Goal: Find specific page/section: Find specific page/section

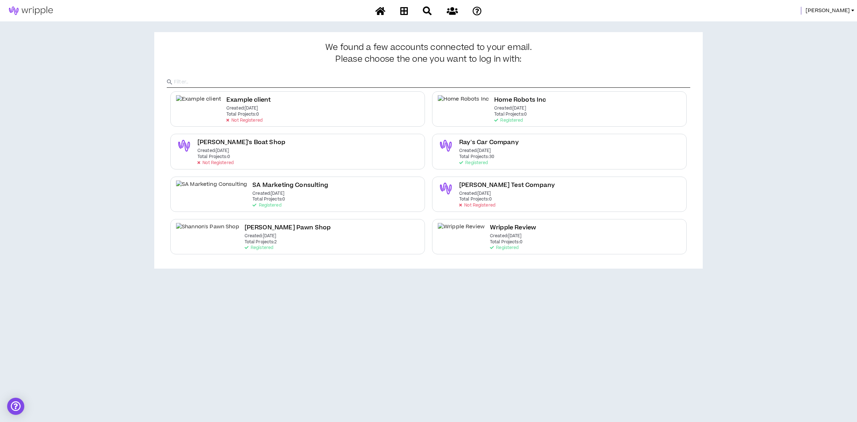
click at [843, 12] on span "[PERSON_NAME]" at bounding box center [828, 11] width 44 height 8
click at [829, 27] on link "System Admin Portal" at bounding box center [820, 24] width 65 height 11
click at [844, 9] on span "[PERSON_NAME]" at bounding box center [828, 11] width 44 height 8
click at [806, 70] on button "Logout" at bounding box center [820, 70] width 65 height 11
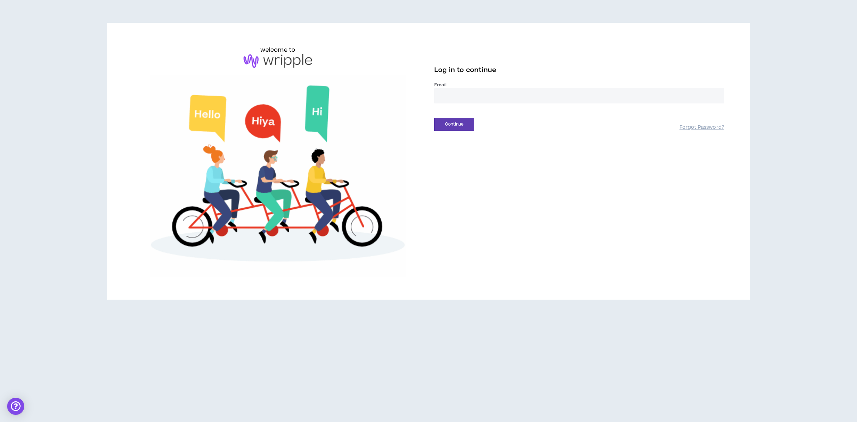
click at [462, 95] on input "email" at bounding box center [579, 95] width 290 height 15
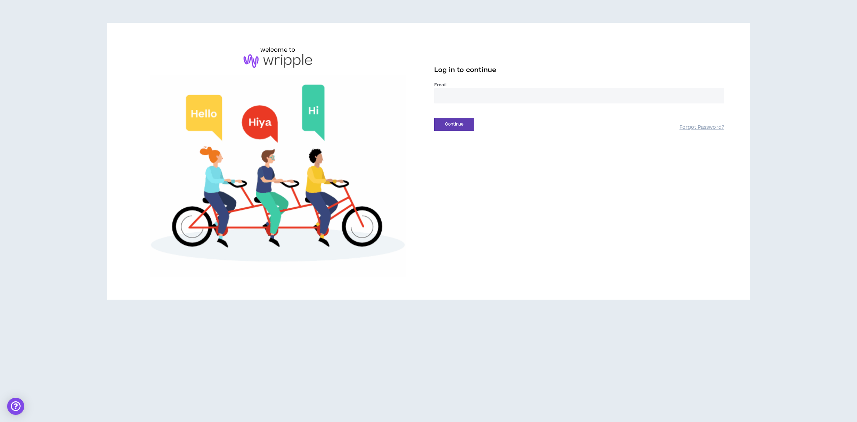
click at [461, 96] on input "email" at bounding box center [579, 95] width 290 height 15
type input "**********"
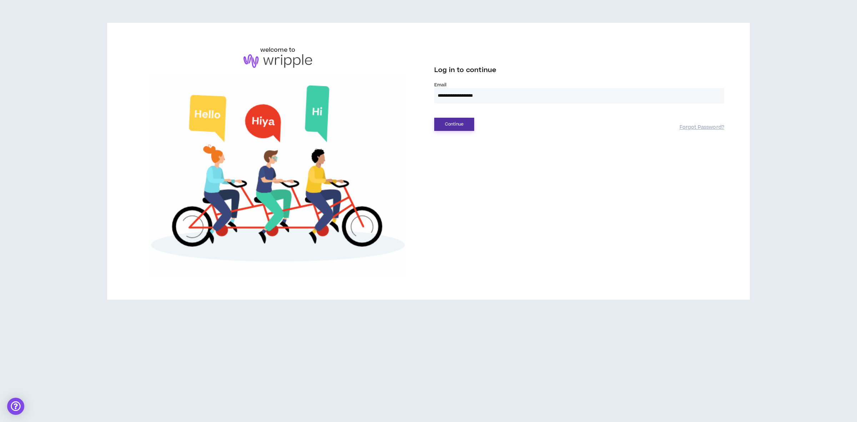
click at [451, 122] on button "Continue" at bounding box center [454, 124] width 40 height 13
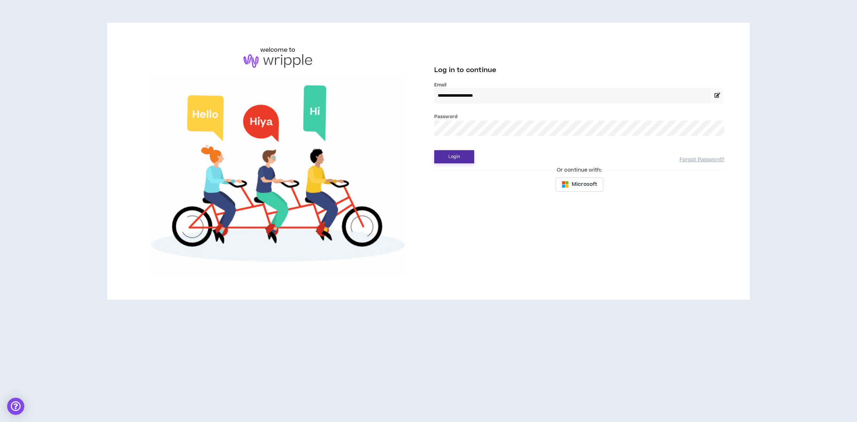
click at [460, 155] on button "Login" at bounding box center [454, 156] width 40 height 13
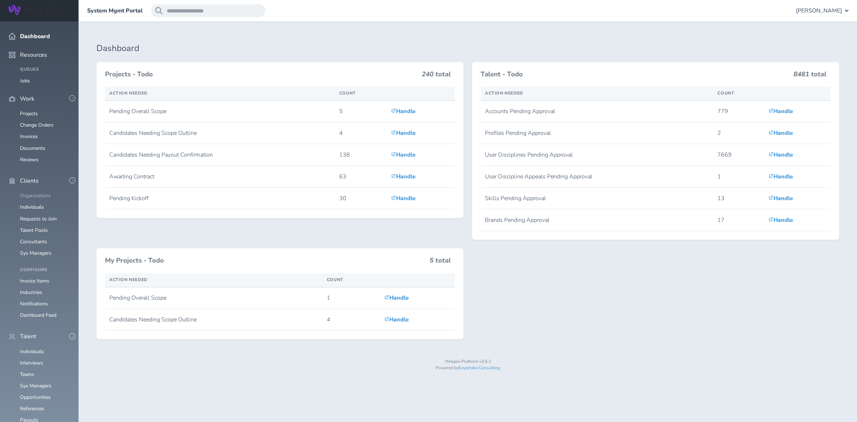
click at [30, 192] on link "Organizations" at bounding box center [35, 195] width 31 height 7
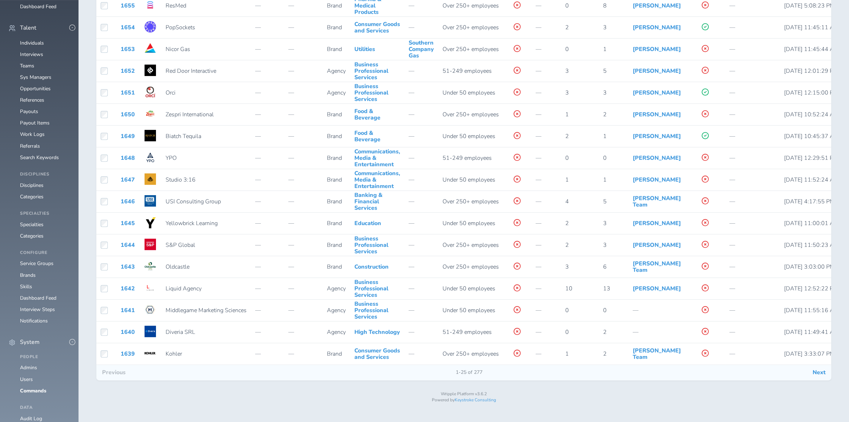
scroll to position [315, 0]
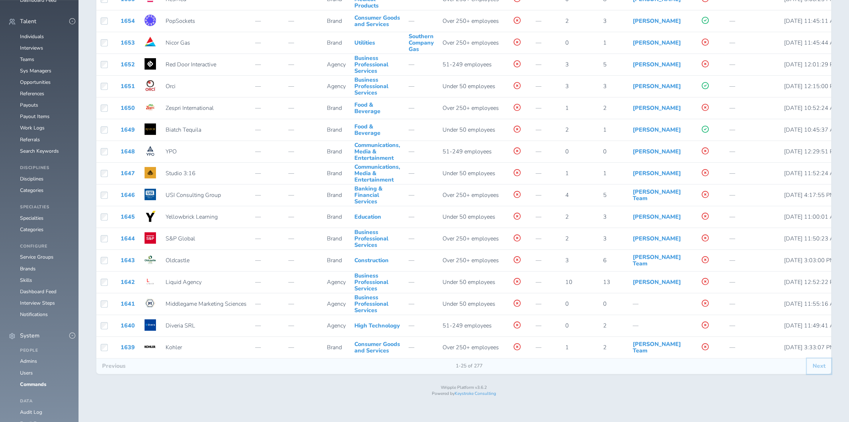
click at [821, 374] on button "Next" at bounding box center [819, 366] width 24 height 15
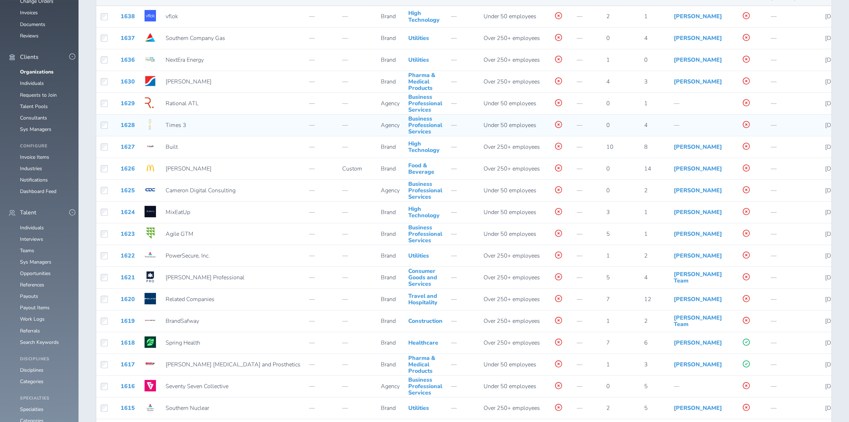
scroll to position [150, 0]
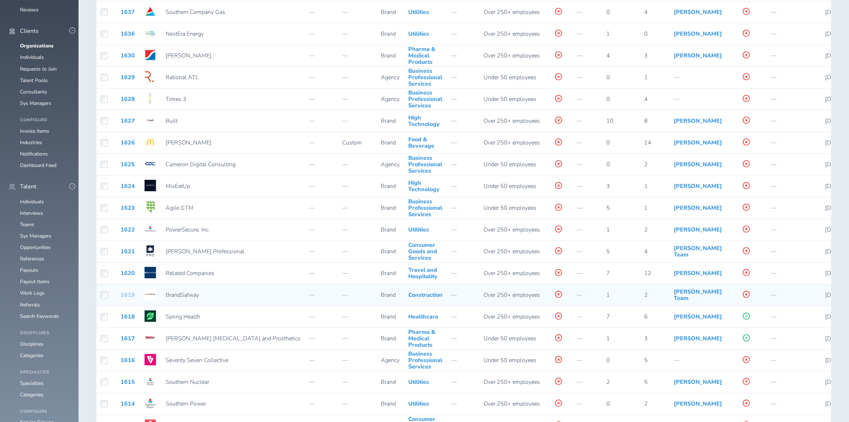
click at [128, 298] on link "1619" at bounding box center [128, 295] width 14 height 8
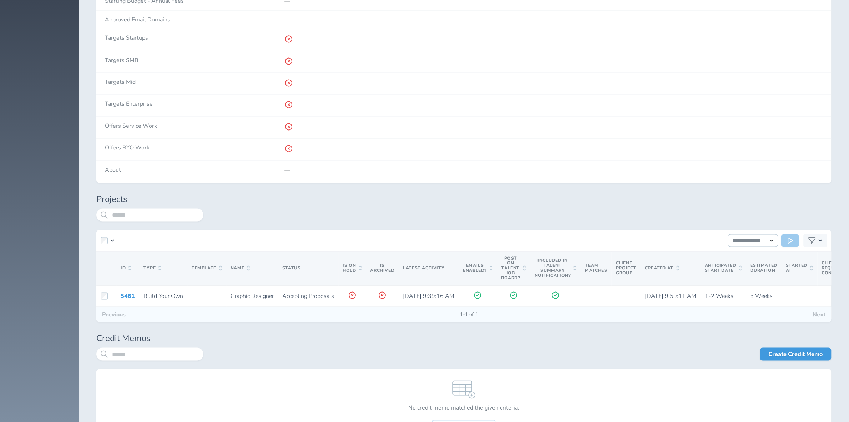
scroll to position [1687, 0]
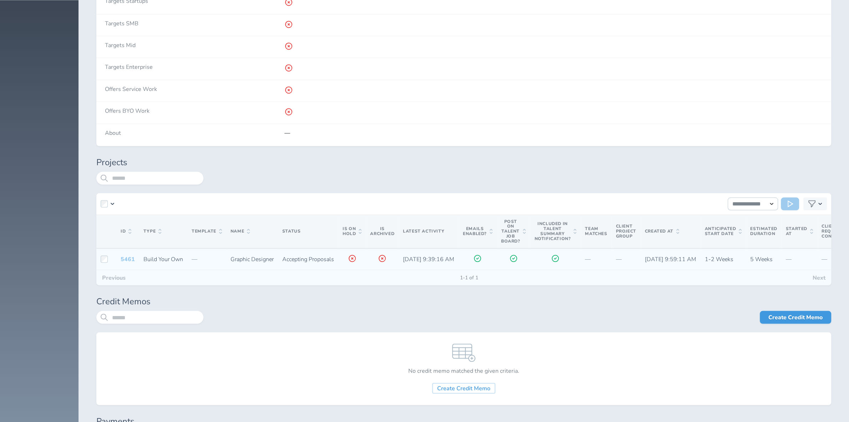
click at [131, 263] on link "5461" at bounding box center [128, 259] width 14 height 8
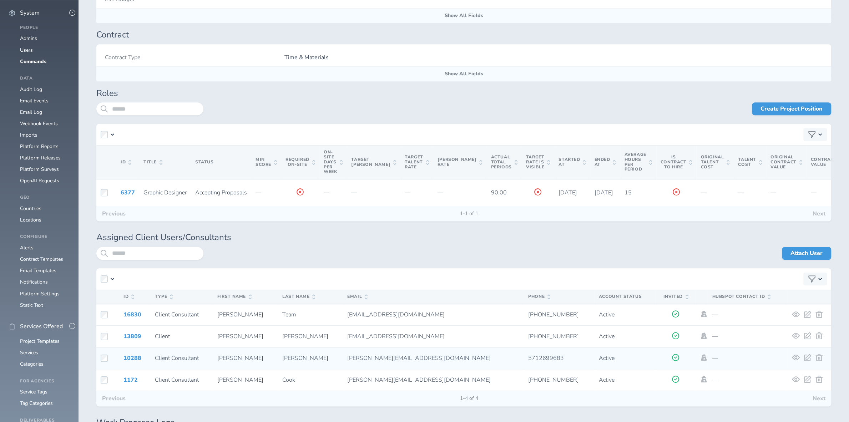
scroll to position [637, 0]
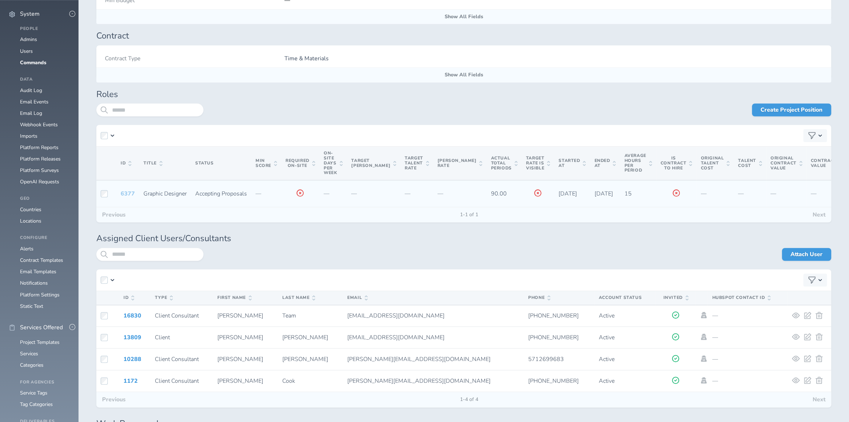
click at [125, 196] on link "6377" at bounding box center [128, 194] width 14 height 8
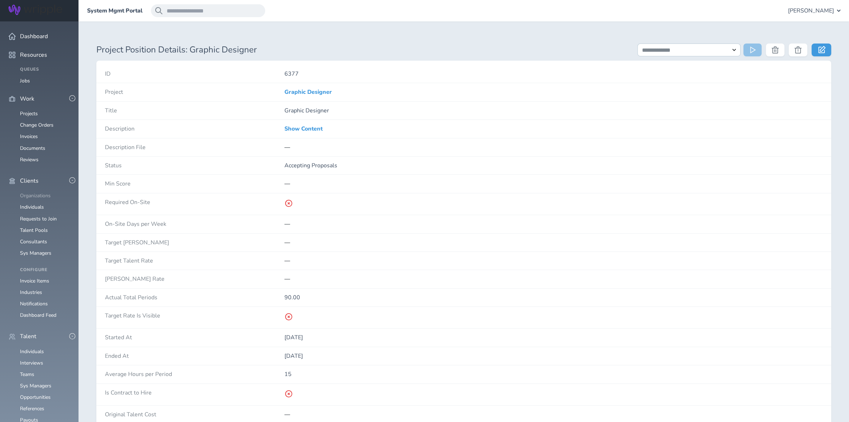
click at [41, 192] on link "Organizations" at bounding box center [35, 195] width 31 height 7
